Goal: Check status

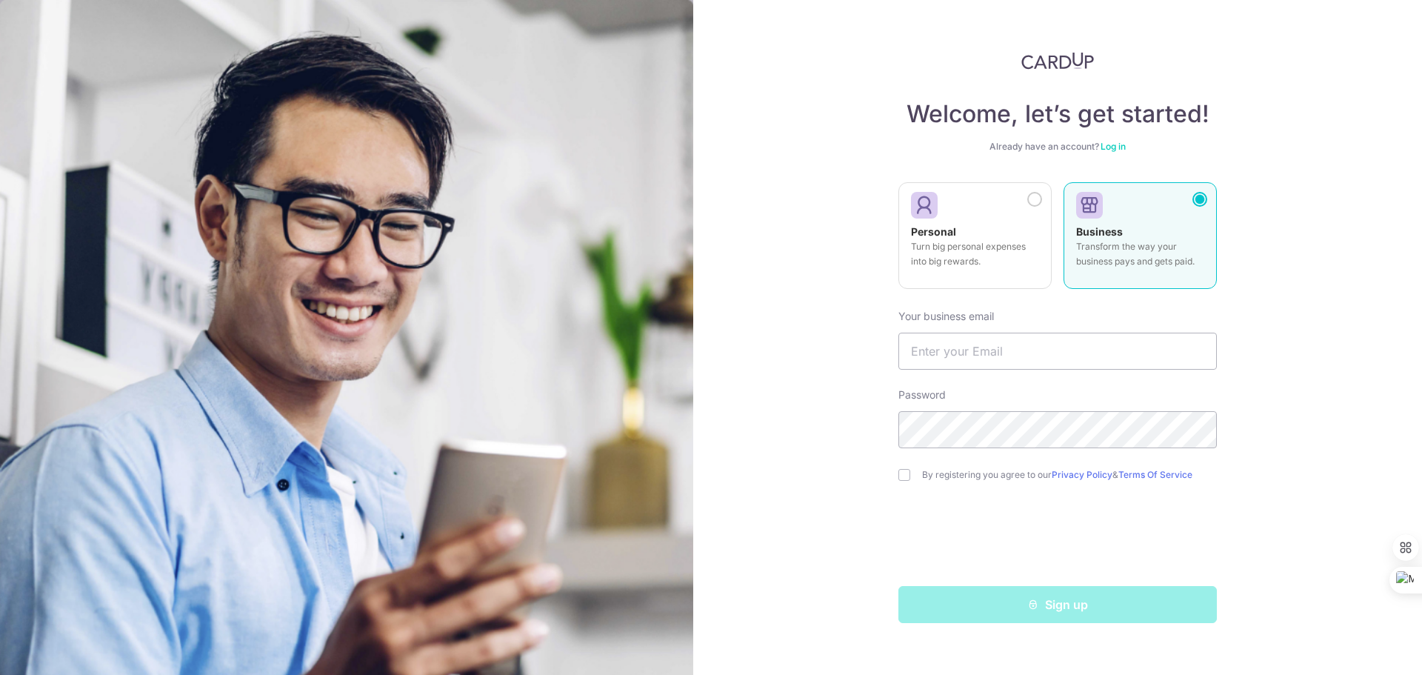
click at [1119, 150] on link "Log in" at bounding box center [1112, 146] width 25 height 11
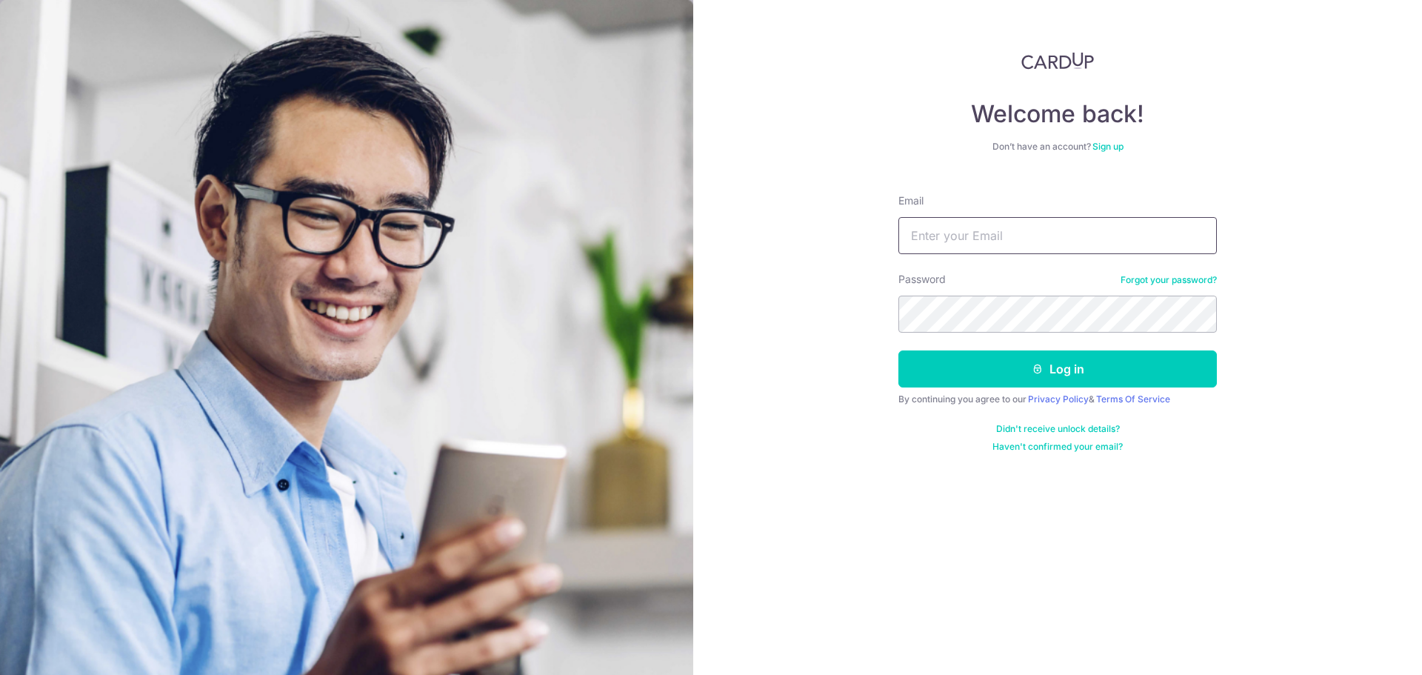
click at [1063, 224] on input "Email" at bounding box center [1057, 235] width 318 height 37
type input "[PERSON_NAME][EMAIL_ADDRESS][DOMAIN_NAME]"
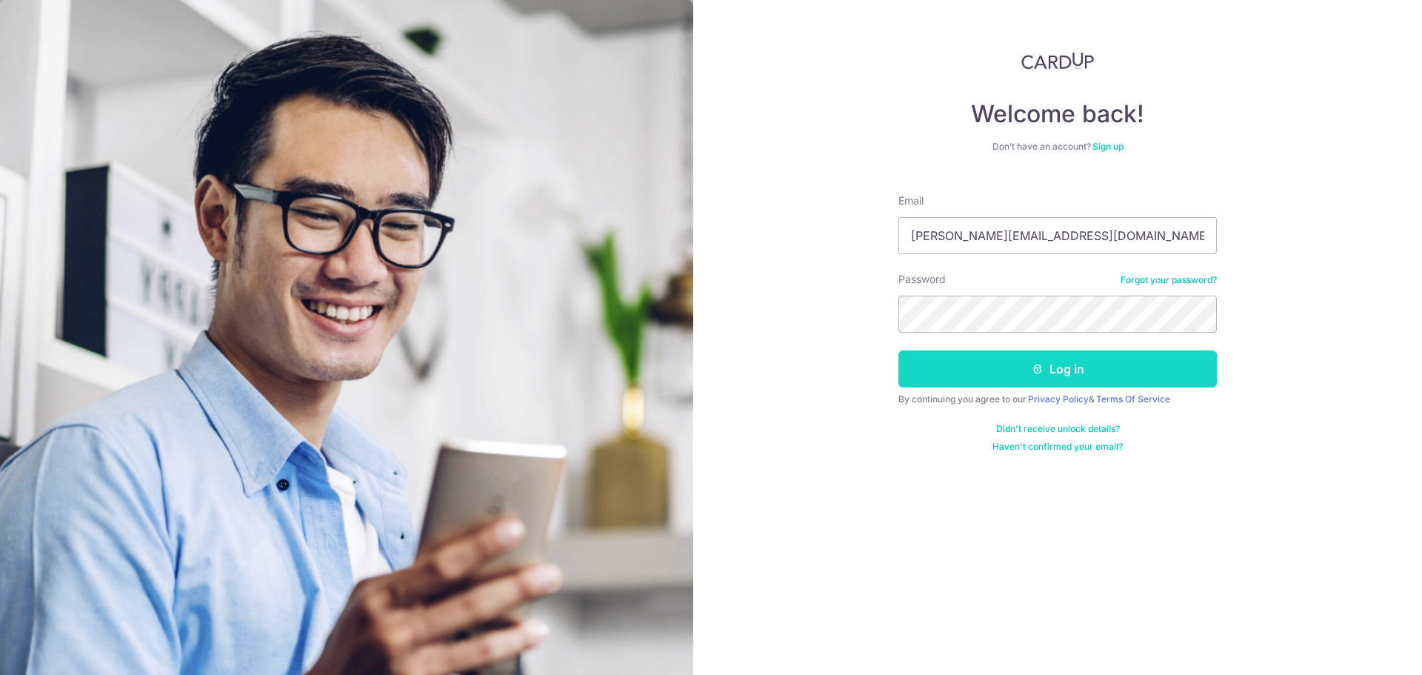
click at [1056, 373] on button "Log in" at bounding box center [1057, 368] width 318 height 37
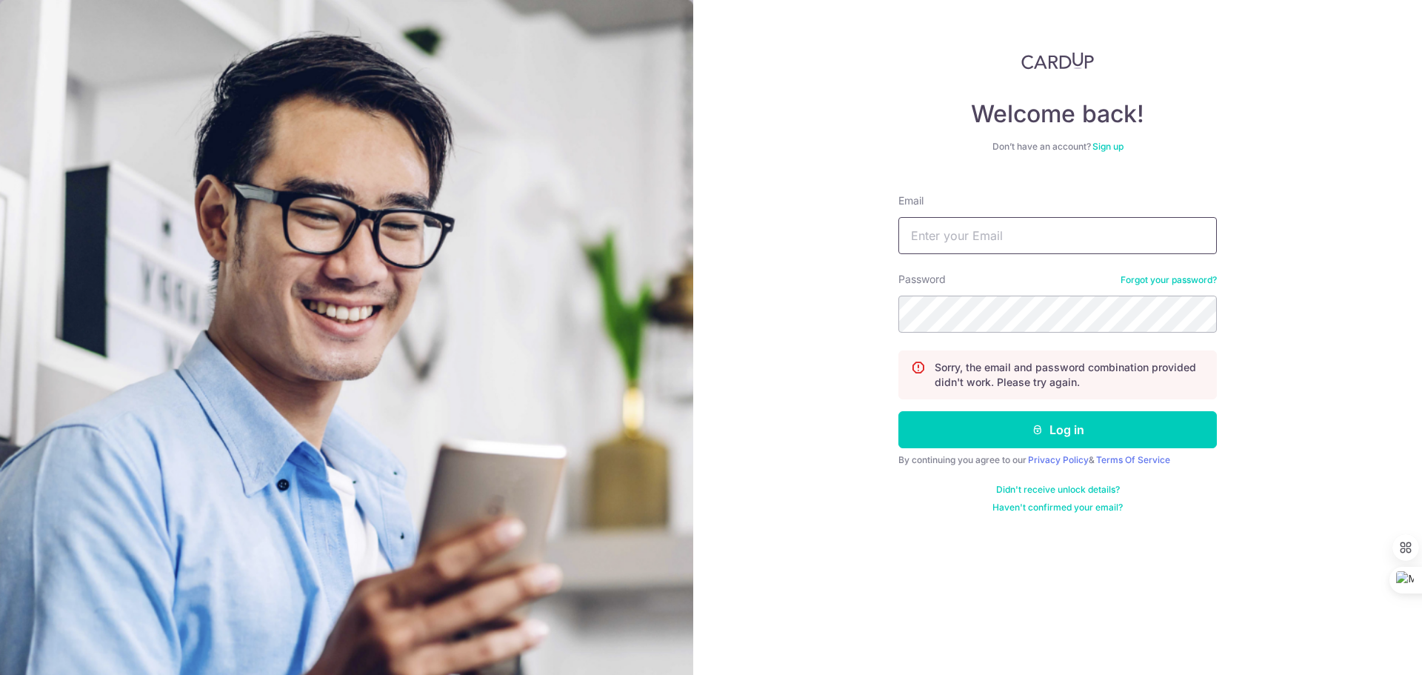
click at [1009, 231] on input "Email" at bounding box center [1057, 235] width 318 height 37
type input "[PERSON_NAME][EMAIL_ADDRESS][DOMAIN_NAME]"
click at [898, 411] on button "Log in" at bounding box center [1057, 429] width 318 height 37
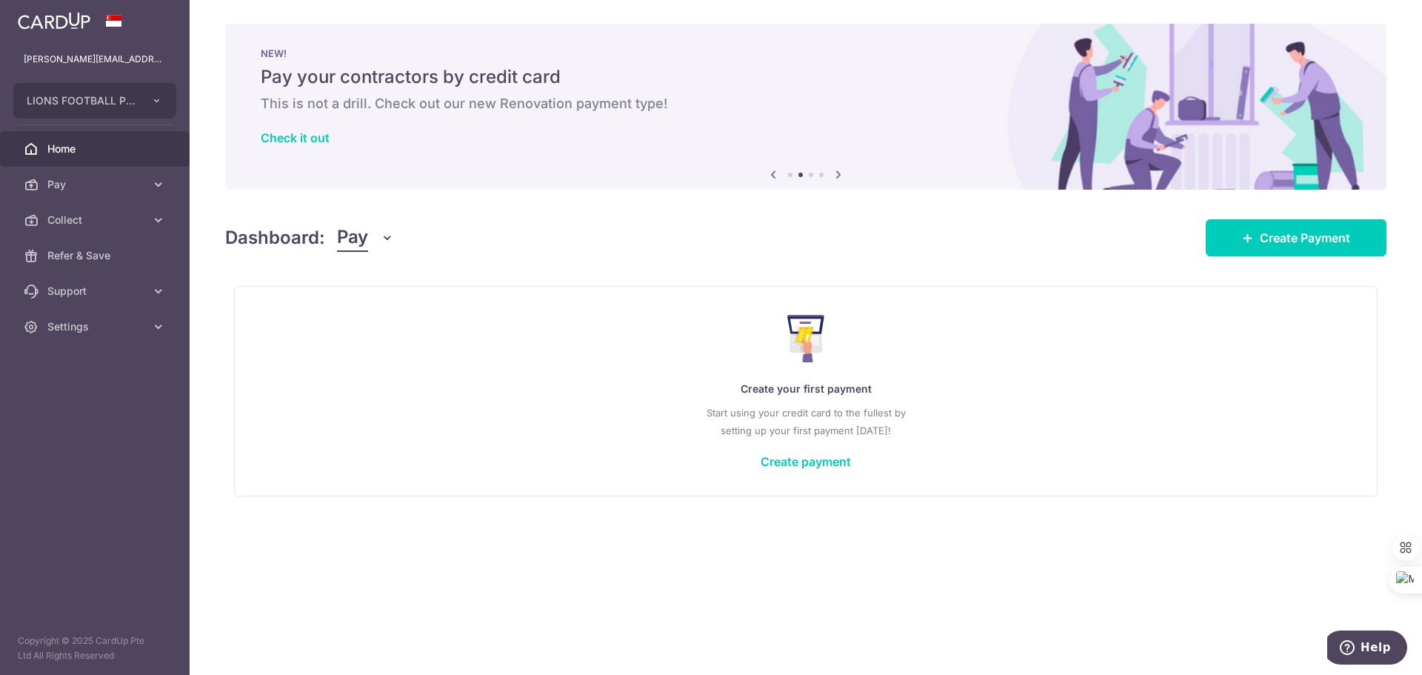
click at [375, 235] on button "Pay" at bounding box center [365, 238] width 57 height 28
click at [361, 314] on link "Collect" at bounding box center [415, 315] width 154 height 36
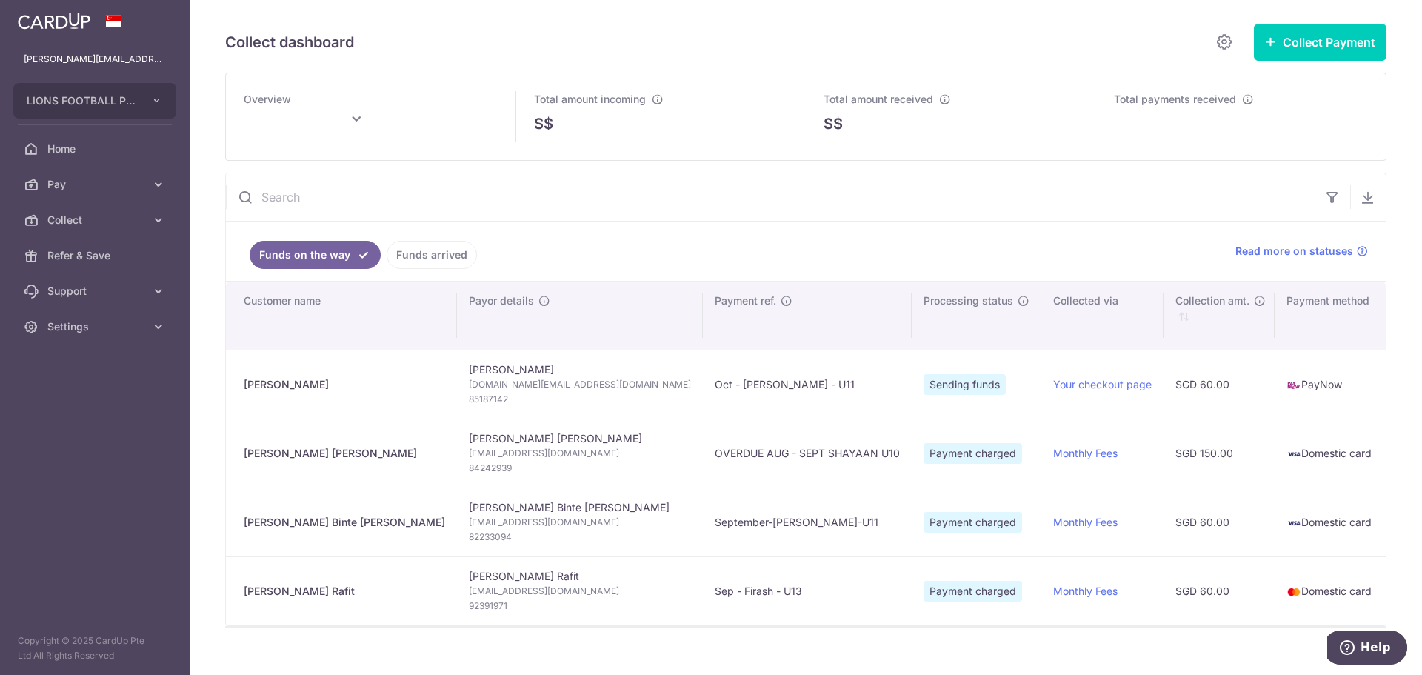
click at [469, 393] on span "85187142" at bounding box center [580, 399] width 222 height 15
copy span "85187142"
click at [421, 253] on link "Funds arrived" at bounding box center [432, 255] width 90 height 28
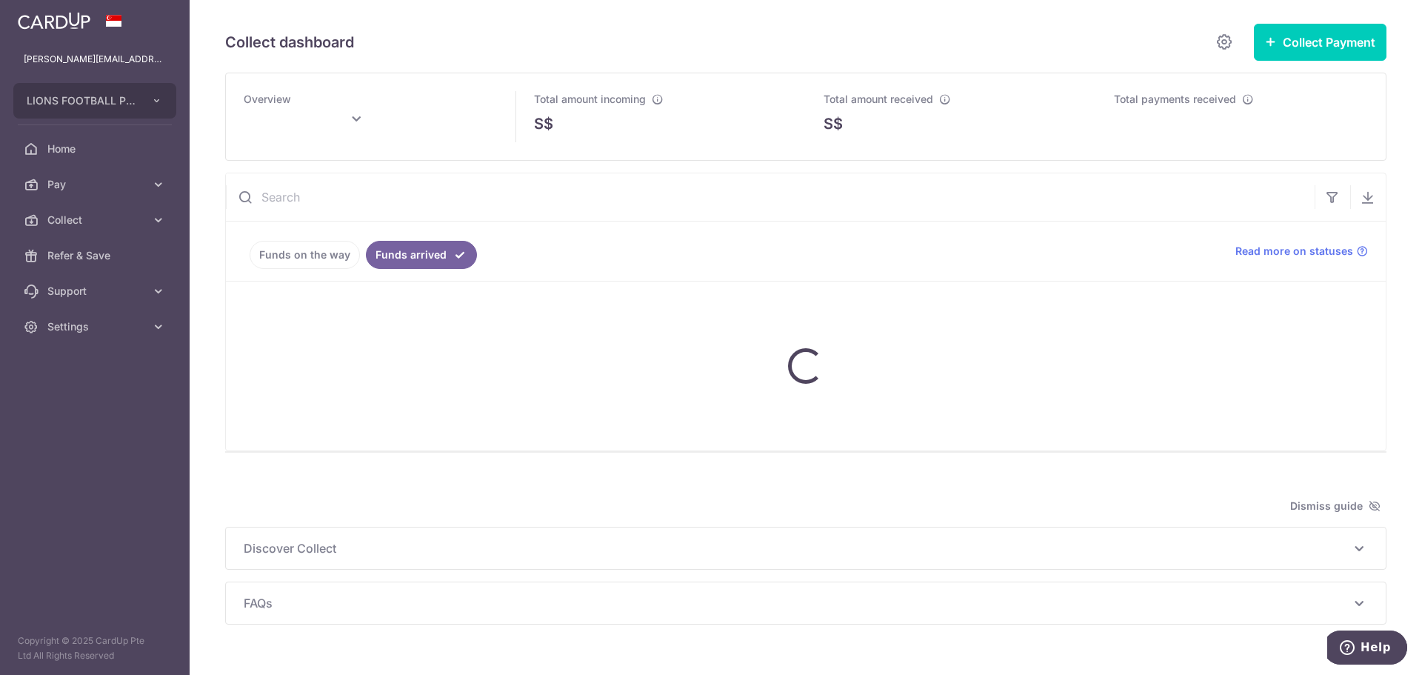
click at [411, 198] on input "text" at bounding box center [770, 196] width 1088 height 47
paste input "85187142"
type input "85187142"
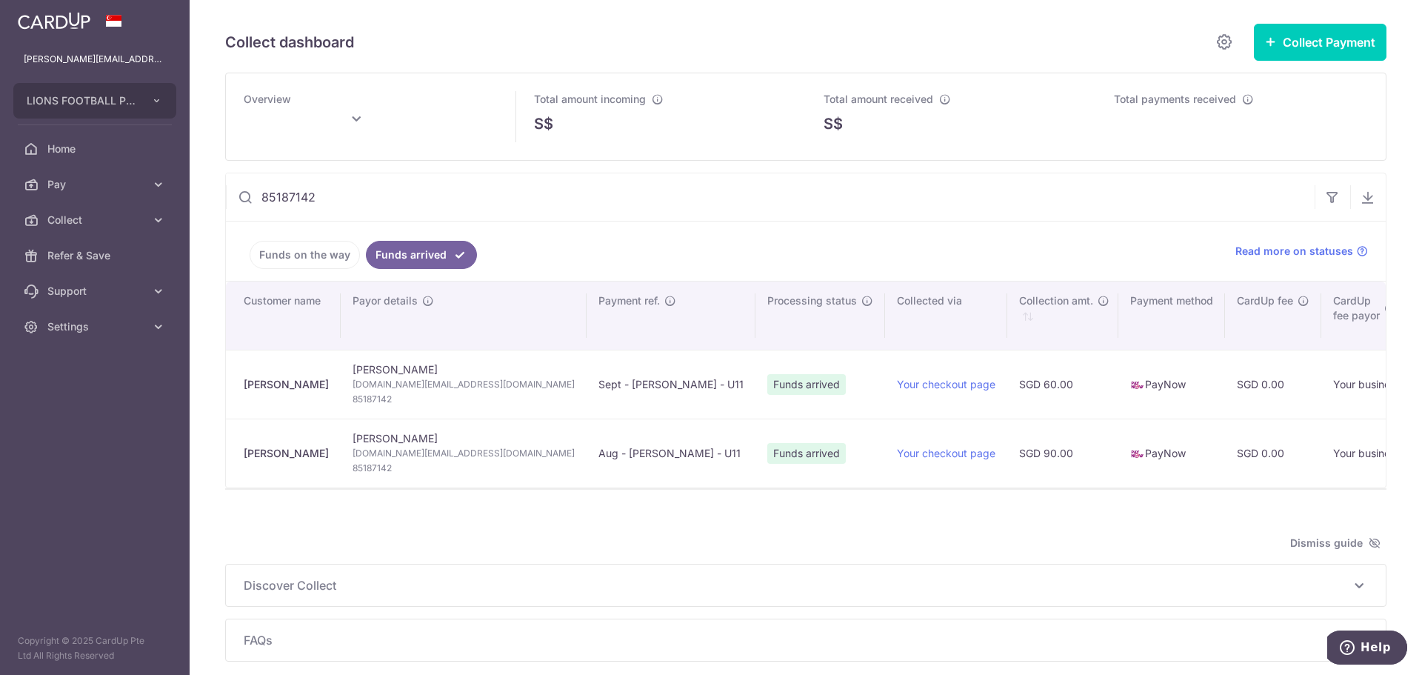
type input "October 2025"
type input "85187142"
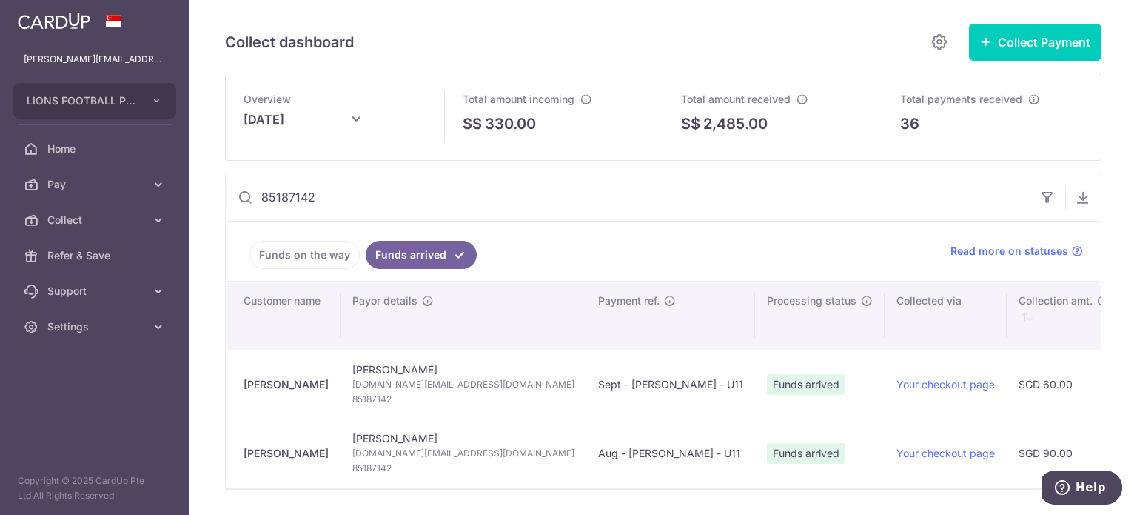
click at [299, 248] on link "Funds on the way" at bounding box center [305, 255] width 110 height 28
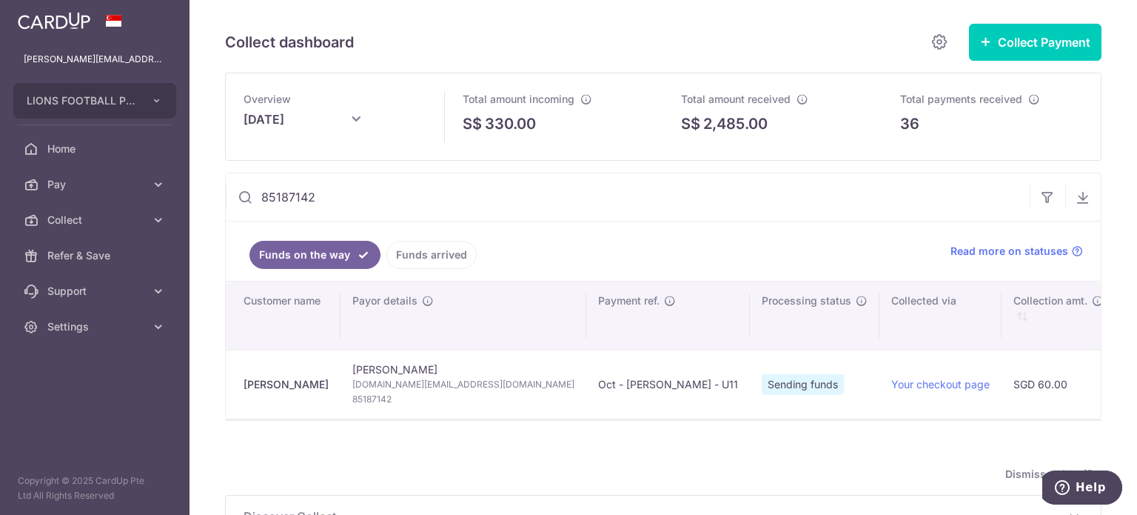
drag, startPoint x: 354, startPoint y: 193, endPoint x: 202, endPoint y: 193, distance: 151.8
click at [202, 193] on div "Collect dashboard Collect Payment Create request to collect payments Custom Pay…" at bounding box center [664, 257] width 948 height 515
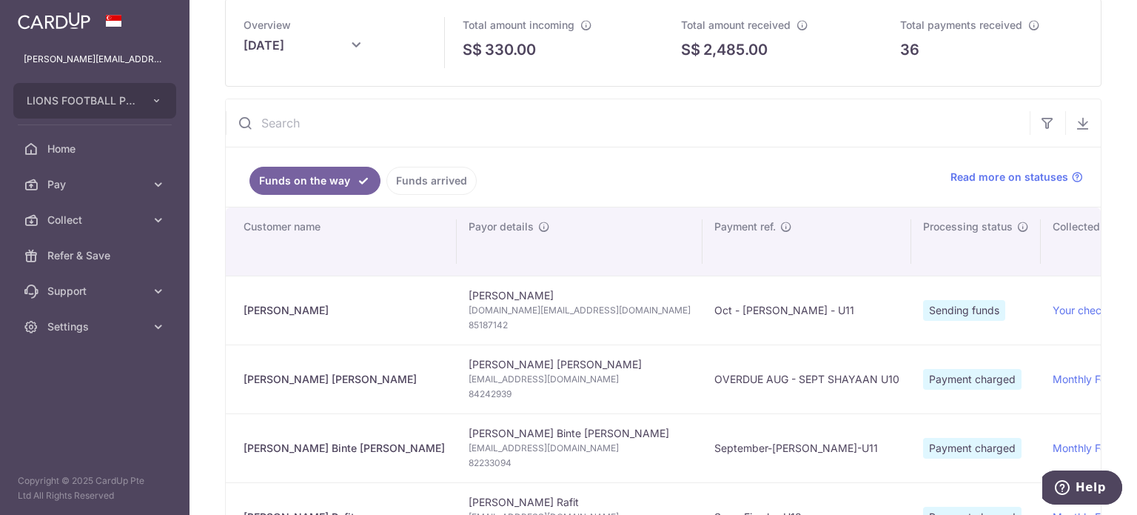
scroll to position [148, 0]
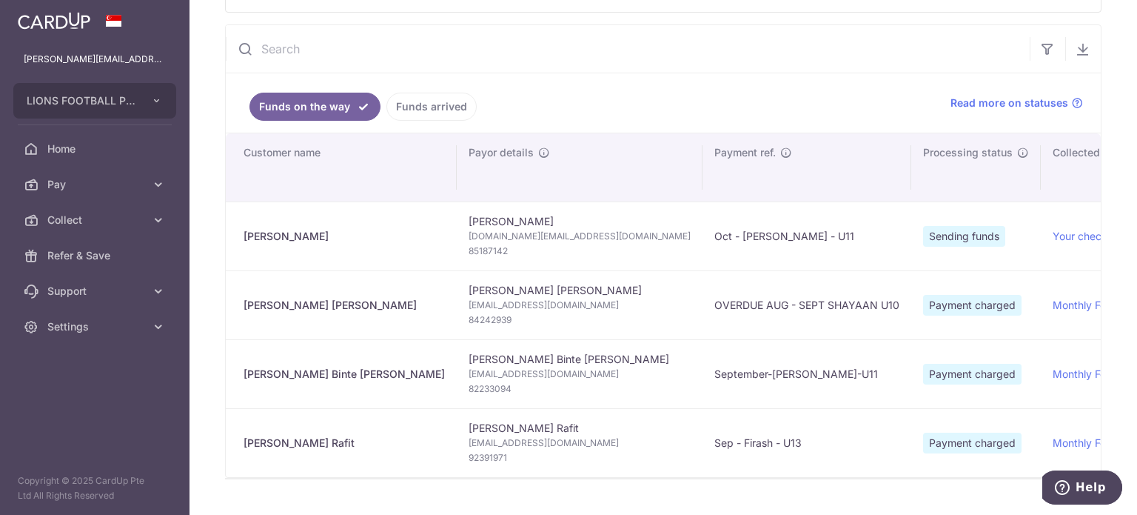
click at [469, 318] on span "84242939" at bounding box center [580, 319] width 222 height 15
copy span "84242939"
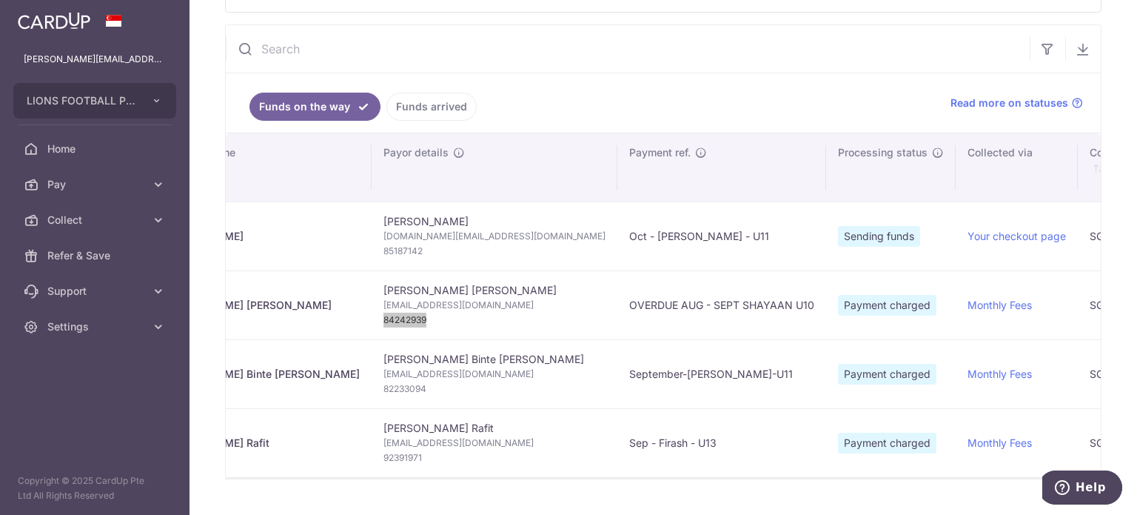
scroll to position [0, 86]
click at [383, 389] on span "82233094" at bounding box center [494, 388] width 222 height 15
copy span "82233094"
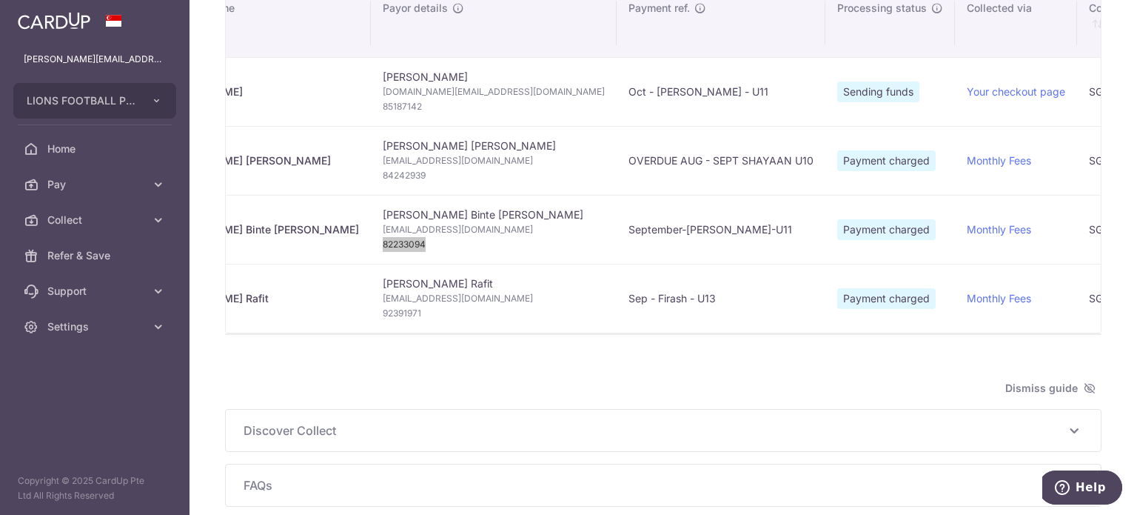
scroll to position [296, 0]
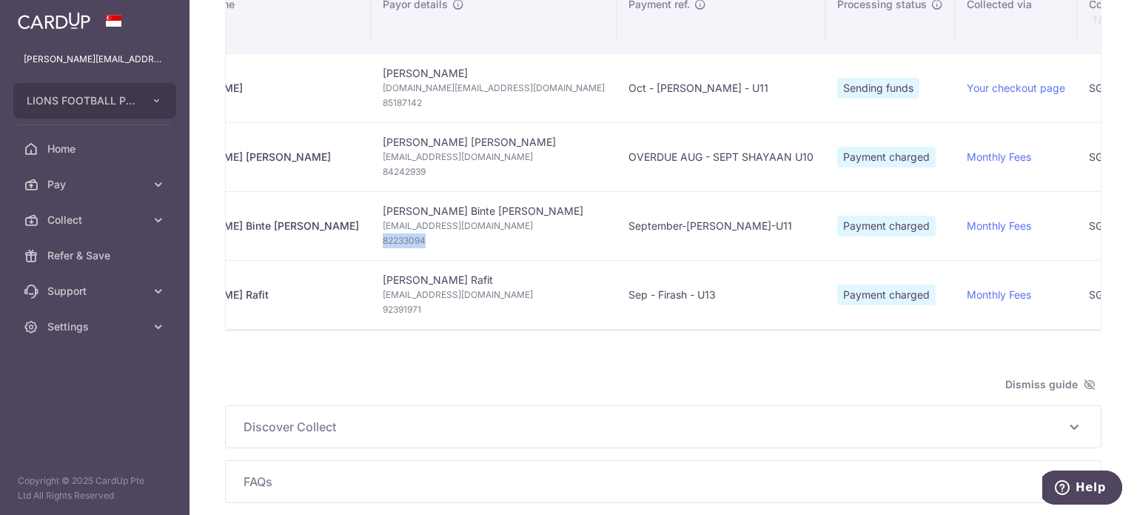
click at [383, 307] on span "92391971" at bounding box center [494, 309] width 222 height 15
copy span "92391971"
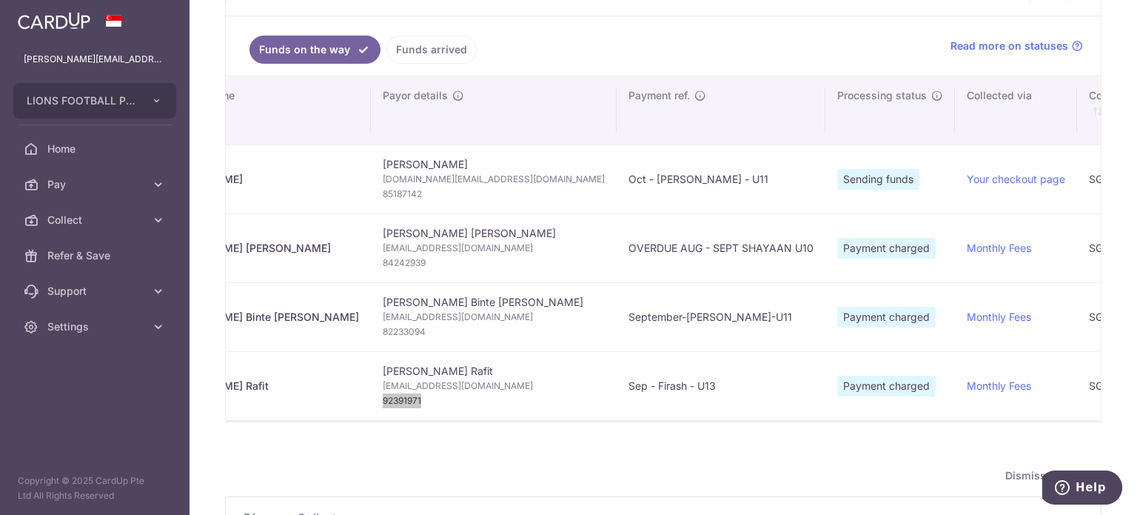
scroll to position [74, 0]
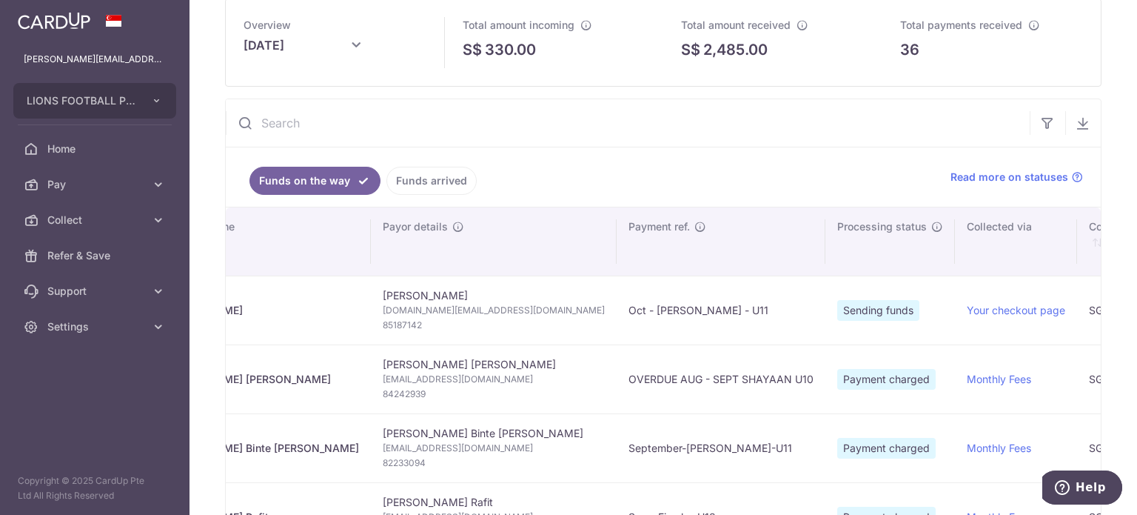
click at [408, 170] on link "Funds arrived" at bounding box center [432, 181] width 90 height 28
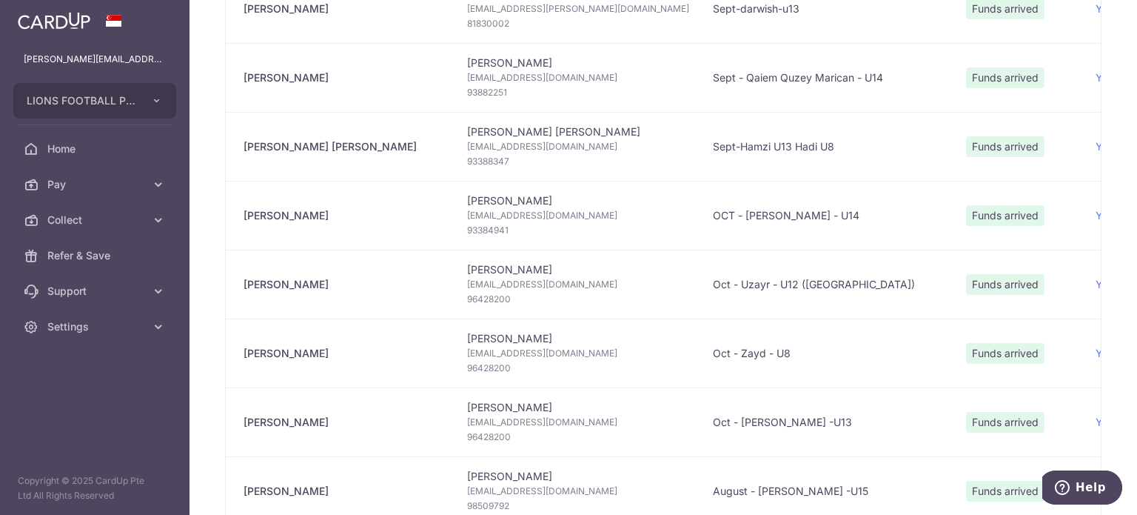
scroll to position [0, 0]
